Goal: Task Accomplishment & Management: Use online tool/utility

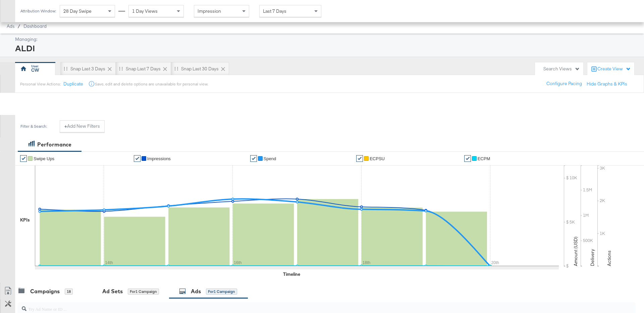
scroll to position [133, 0]
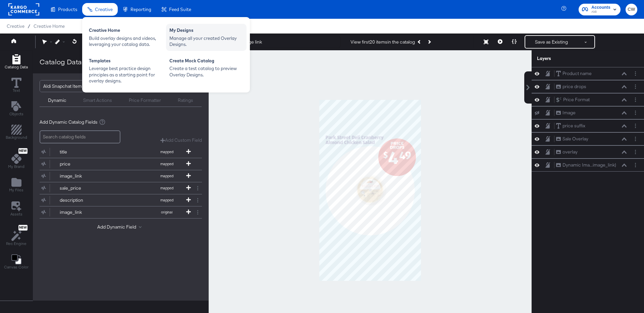
click at [195, 37] on div "Manage all your created Overlay Designs." at bounding box center [206, 41] width 74 height 12
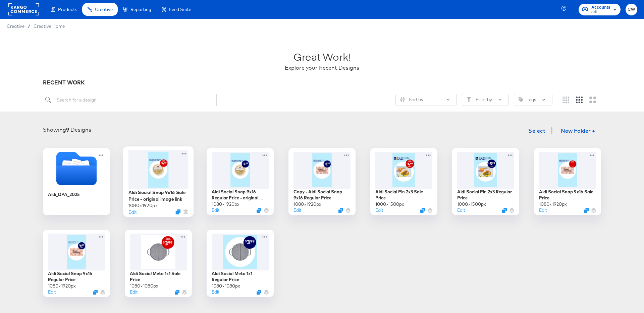
click at [168, 176] on div at bounding box center [159, 169] width 60 height 39
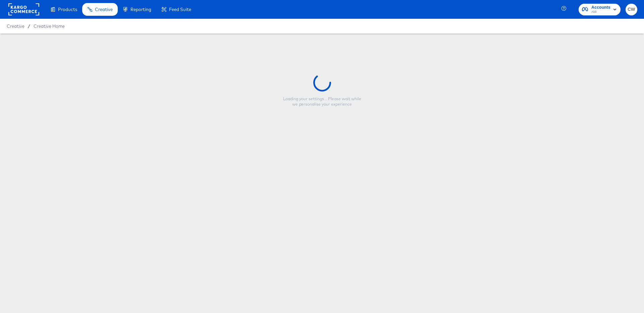
type input "Aldi Social Snap 9x16 Sale Price - original image link"
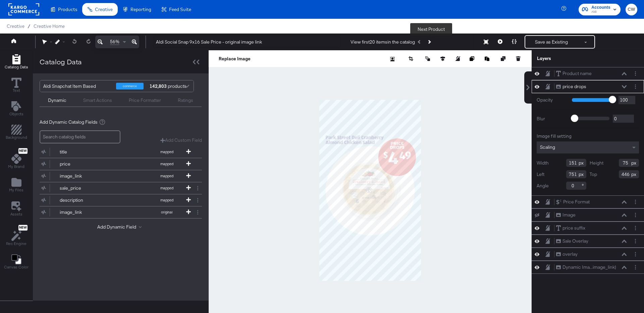
click at [431, 42] on icon "Next Product" at bounding box center [429, 42] width 4 height 4
click at [434, 42] on button "Next Product" at bounding box center [428, 42] width 9 height 12
click at [503, 41] on button at bounding box center [500, 41] width 14 height 13
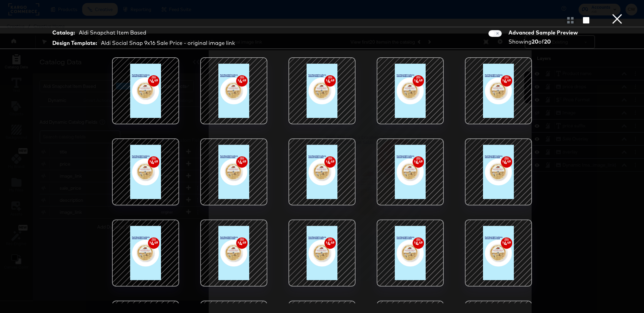
scroll to position [64, 0]
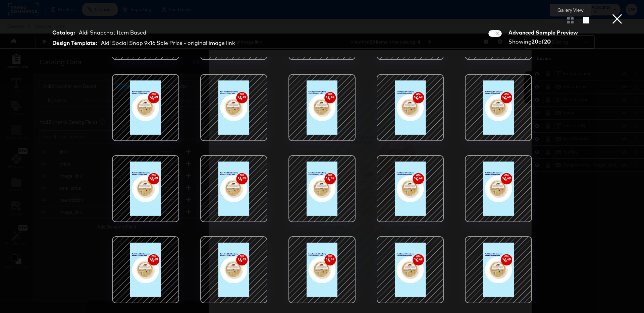
click at [568, 19] on div at bounding box center [571, 20] width 12 height 7
click at [620, 13] on button "×" at bounding box center [617, 6] width 13 height 13
